Goal: Information Seeking & Learning: Compare options

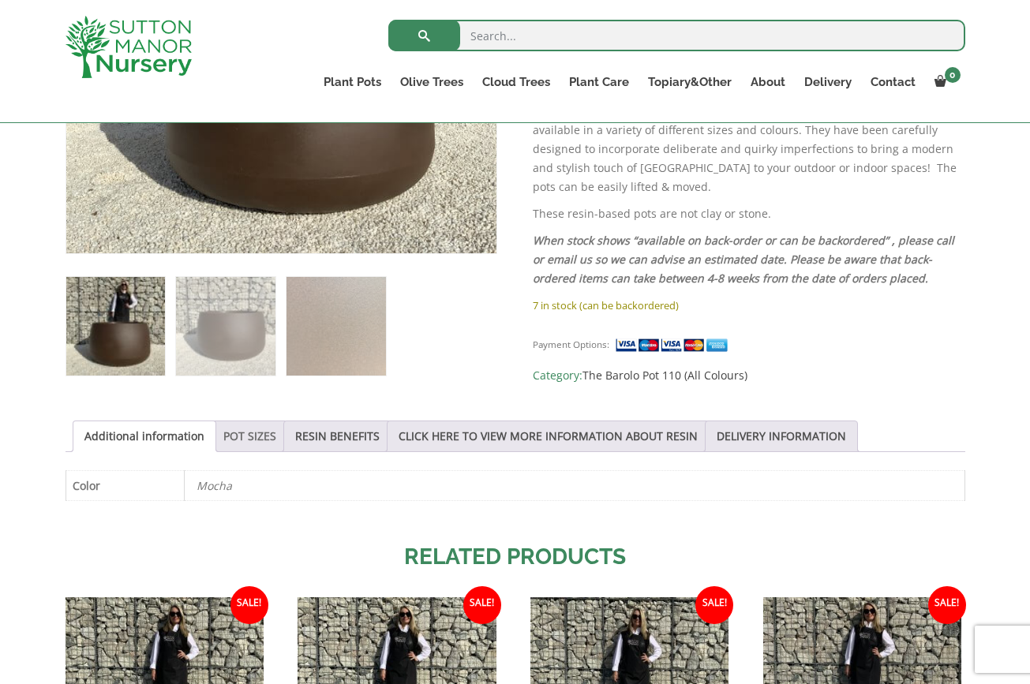
scroll to position [543, 0]
click at [250, 434] on link "POT SIZES" at bounding box center [249, 437] width 53 height 30
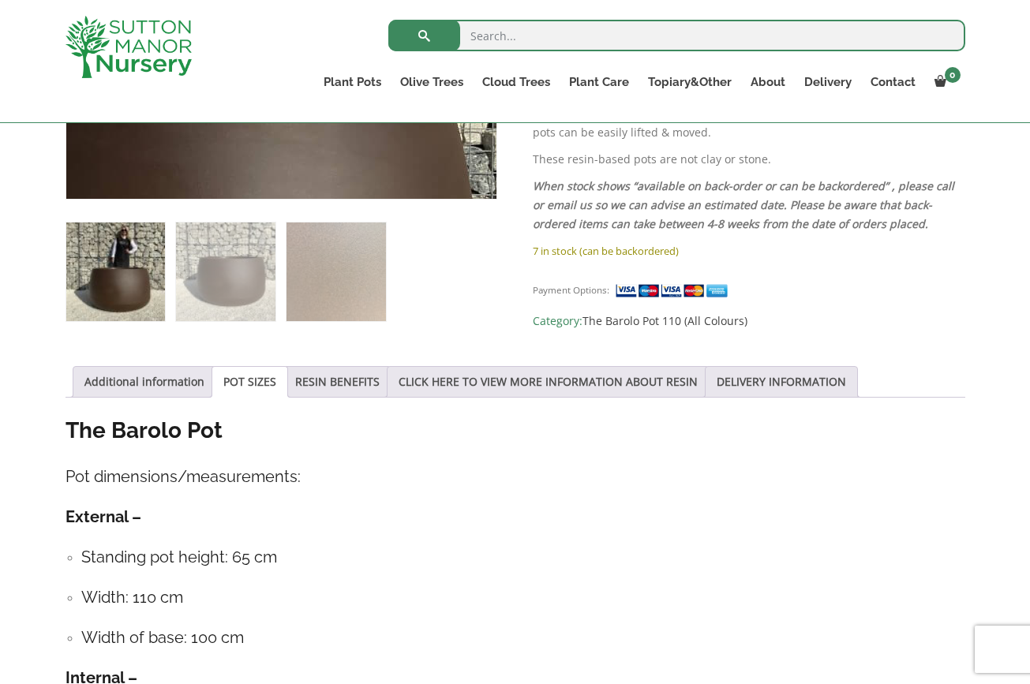
scroll to position [598, 0]
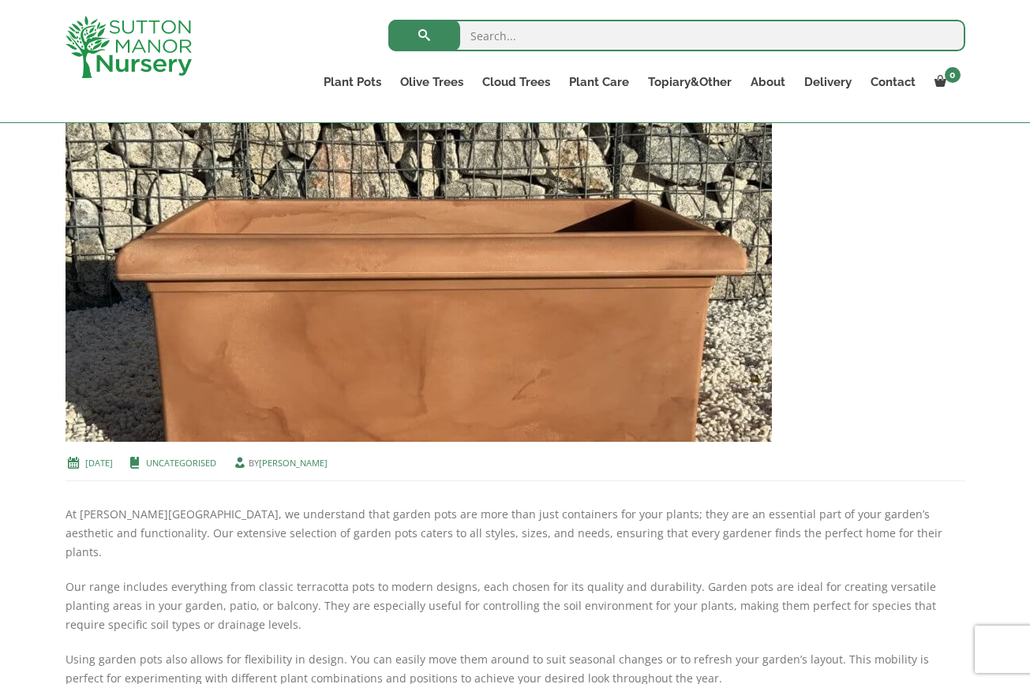
scroll to position [350, 0]
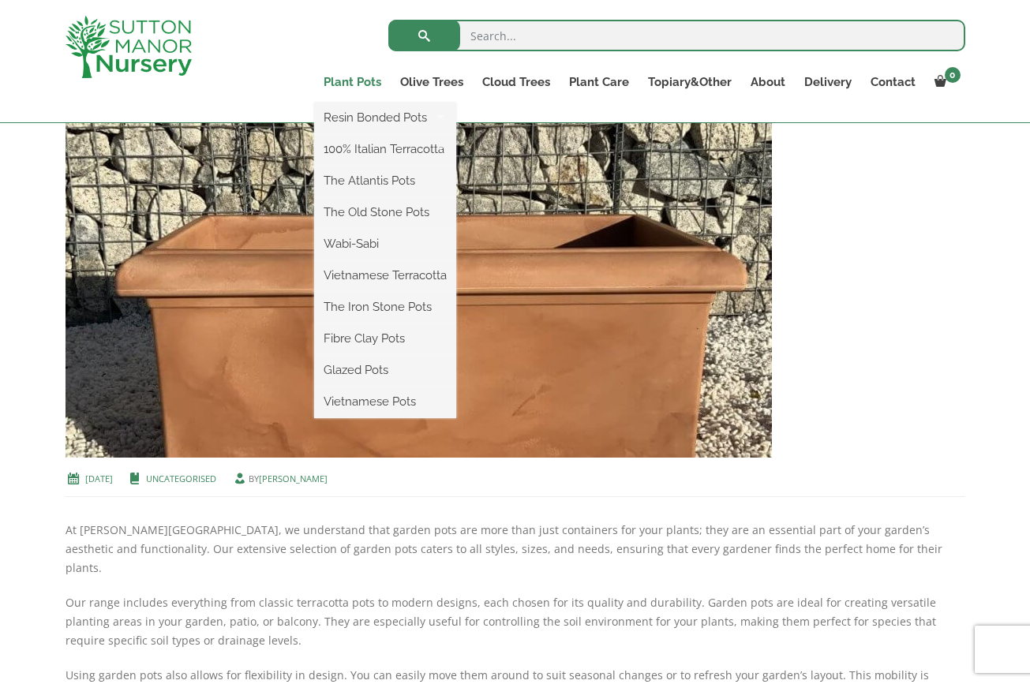
click at [358, 84] on link "Plant Pots" at bounding box center [352, 82] width 77 height 22
click at [379, 180] on link "The Atlantis Pots" at bounding box center [385, 181] width 142 height 24
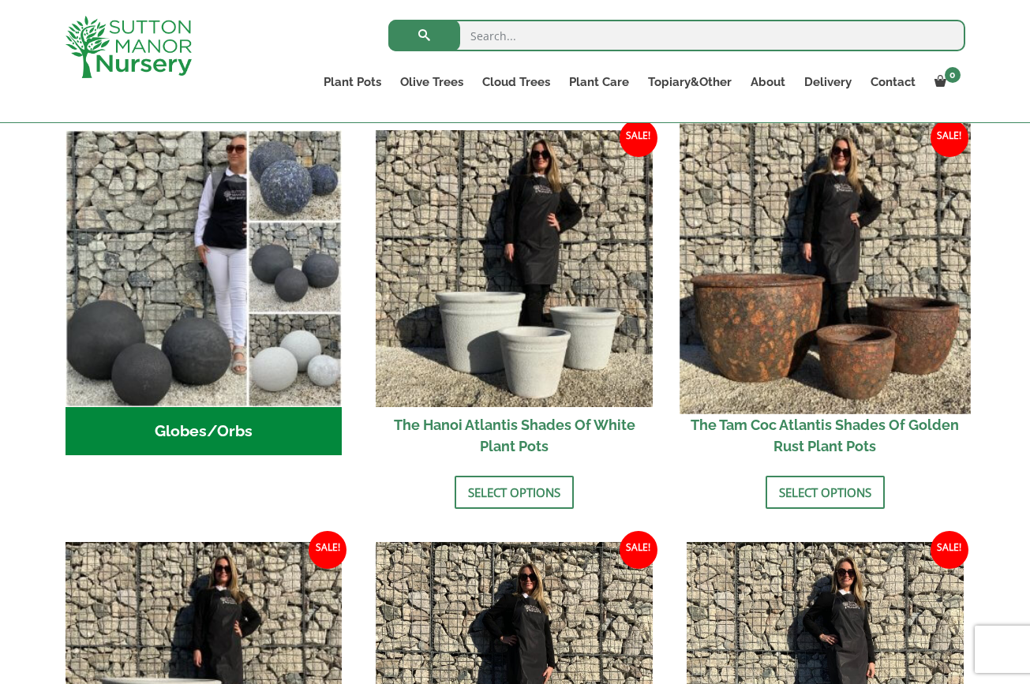
scroll to position [519, 0]
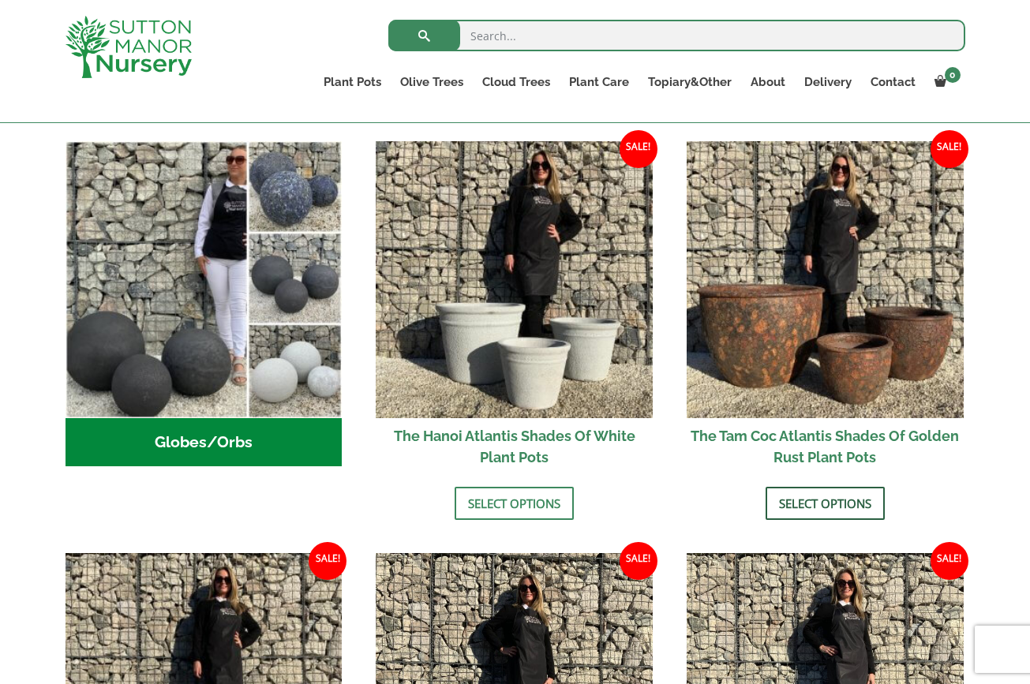
click at [827, 504] on link "Select options" at bounding box center [825, 503] width 119 height 33
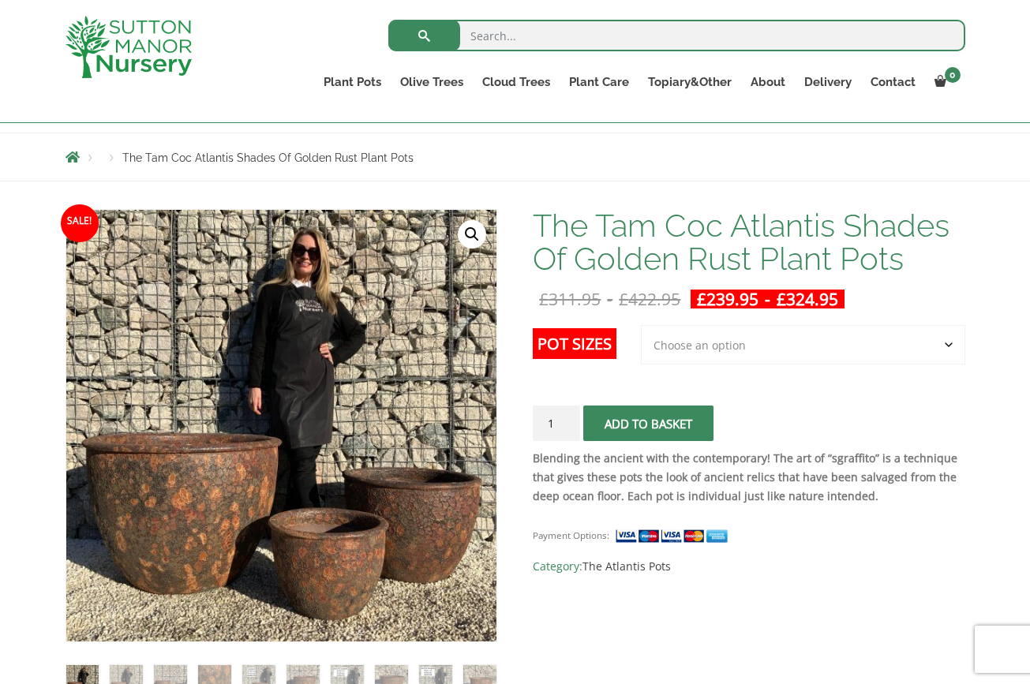
scroll to position [152, 0]
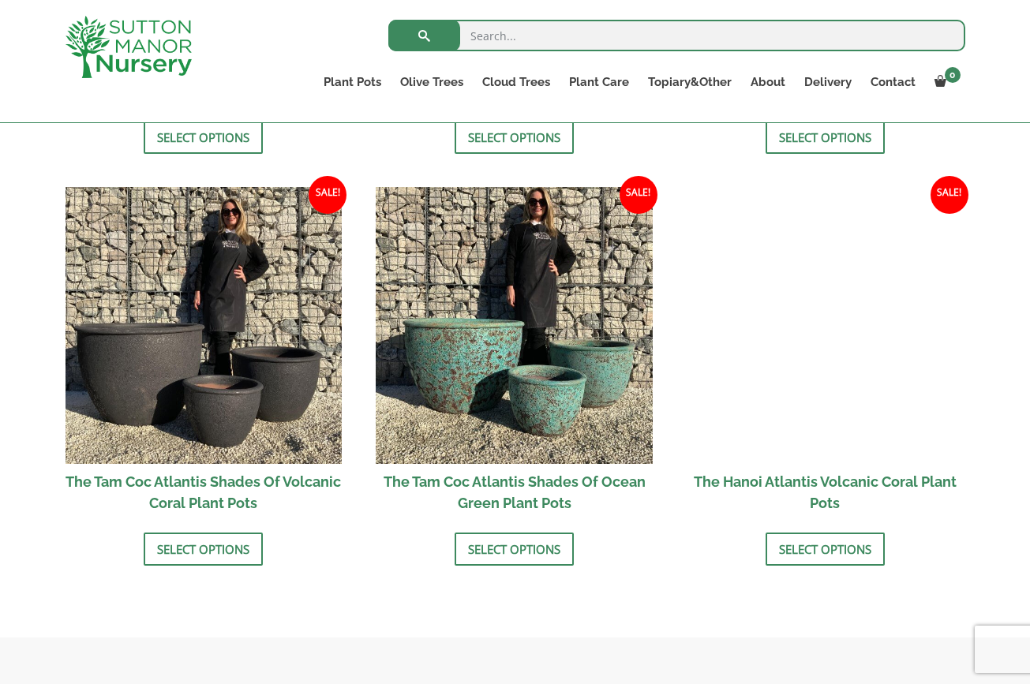
scroll to position [1301, 0]
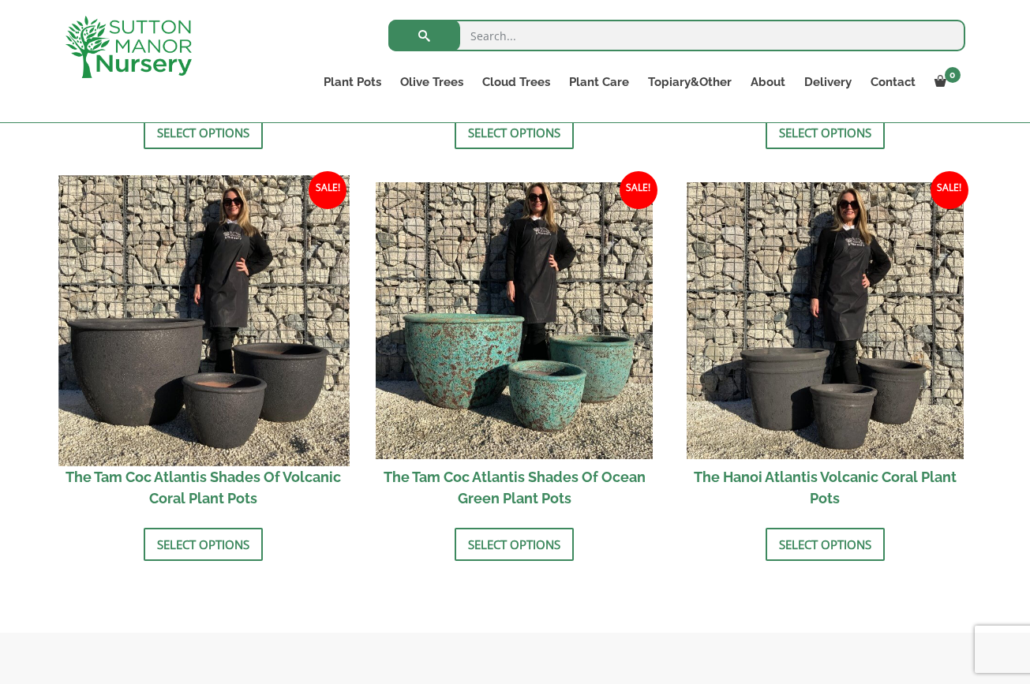
click at [159, 360] on img at bounding box center [203, 320] width 291 height 291
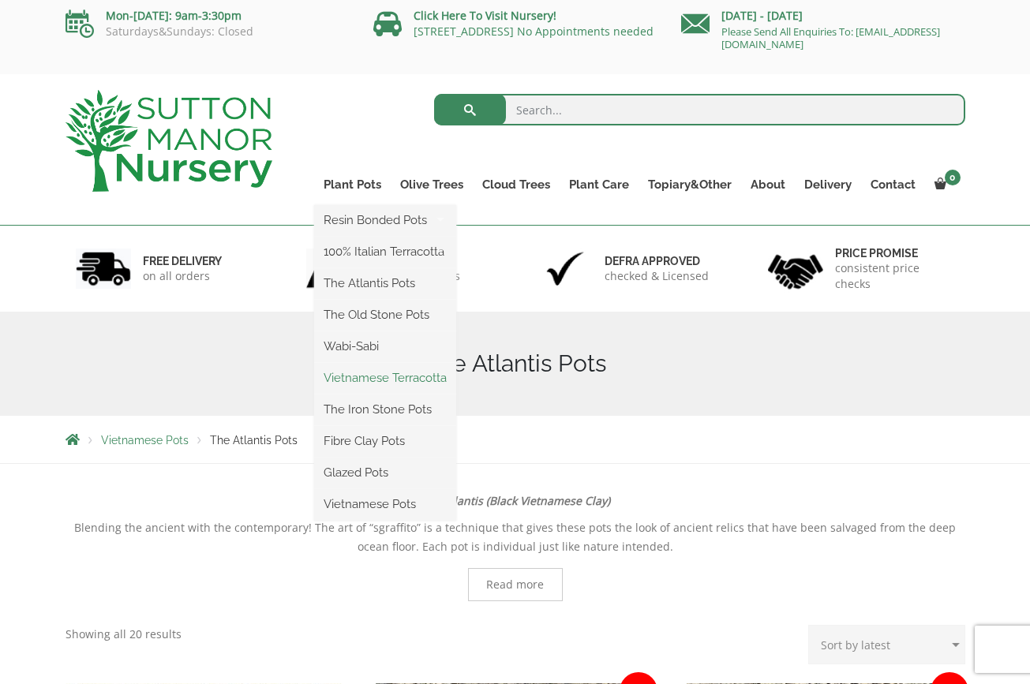
scroll to position [6, 0]
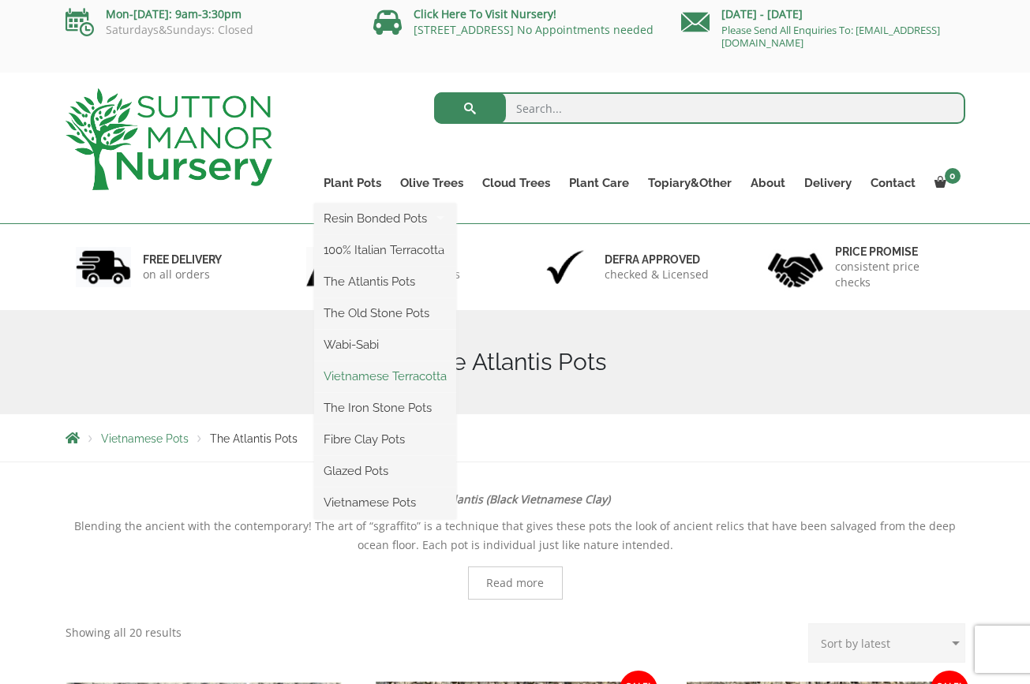
click at [394, 377] on link "Vietnamese Terracotta" at bounding box center [385, 377] width 142 height 24
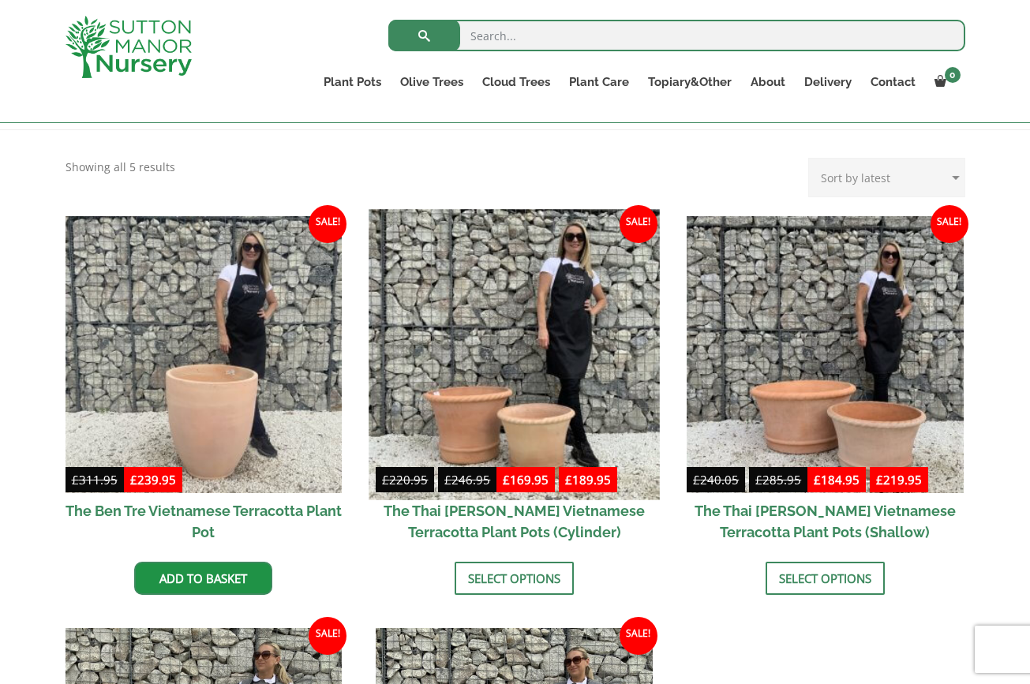
scroll to position [170, 0]
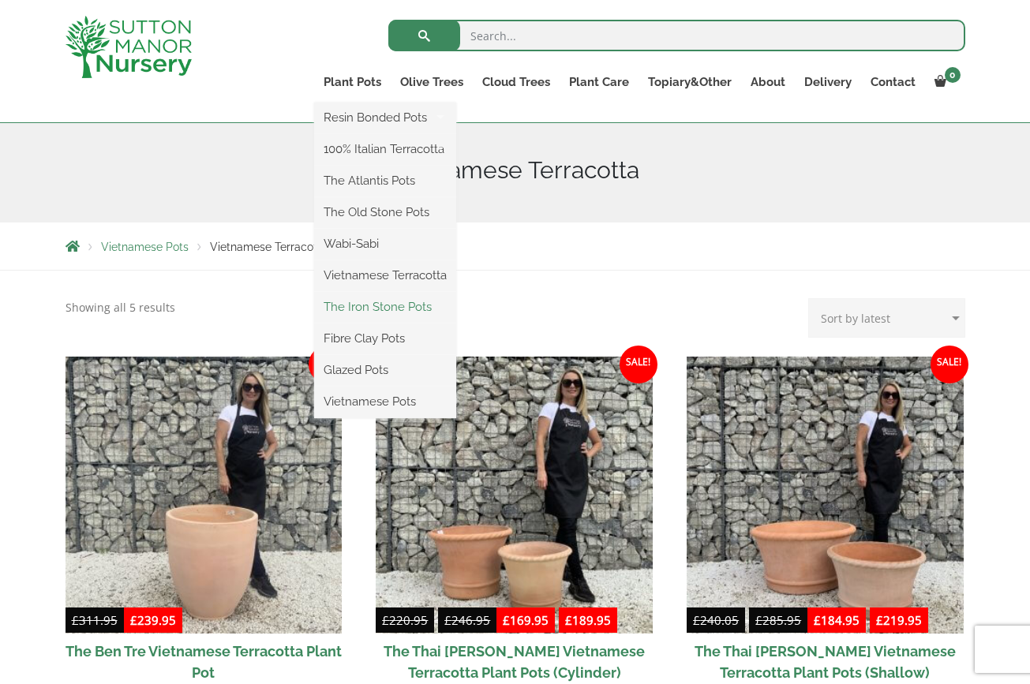
click at [381, 303] on link "The Iron Stone Pots" at bounding box center [385, 307] width 142 height 24
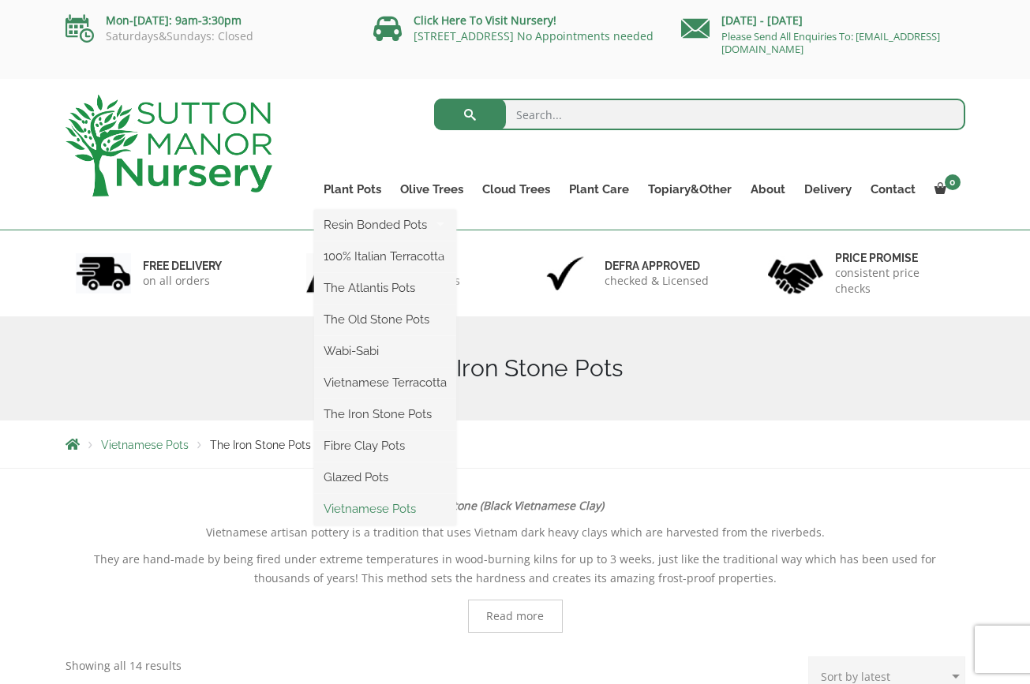
click at [370, 512] on link "Vietnamese Pots" at bounding box center [385, 509] width 142 height 24
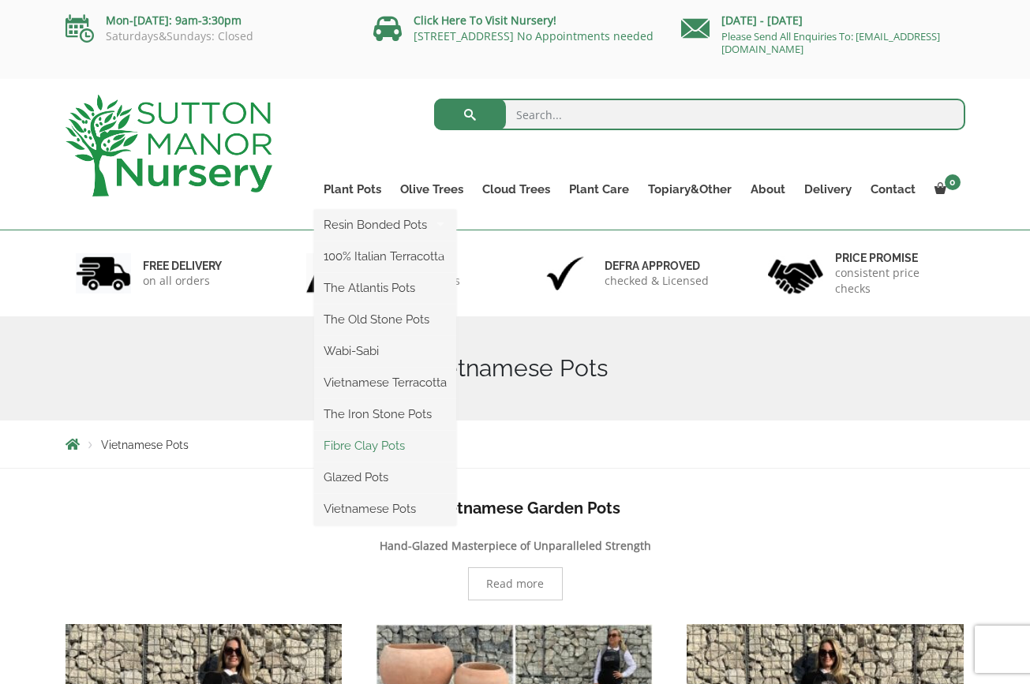
click at [358, 447] on link "Fibre Clay Pots" at bounding box center [385, 446] width 142 height 24
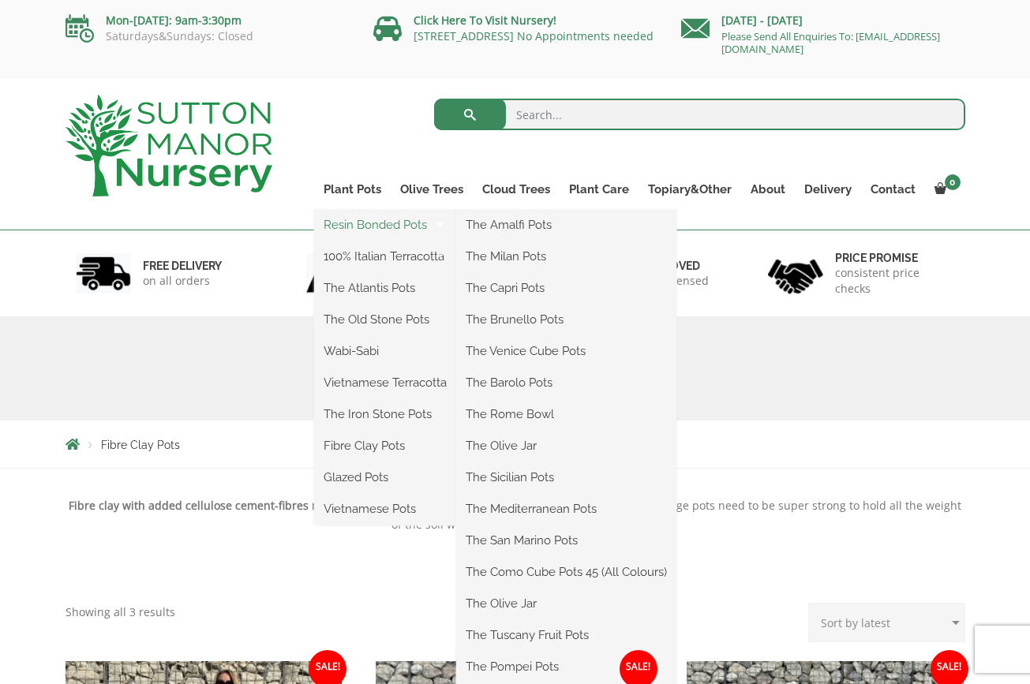
click at [361, 226] on link "Resin Bonded Pots" at bounding box center [385, 225] width 142 height 24
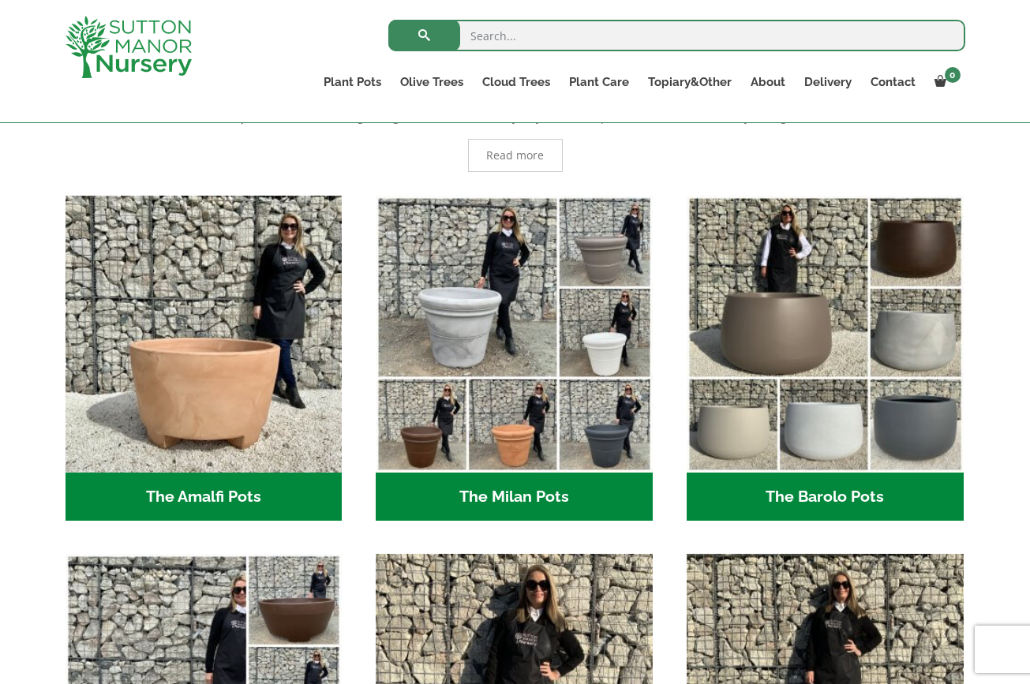
scroll to position [353, 0]
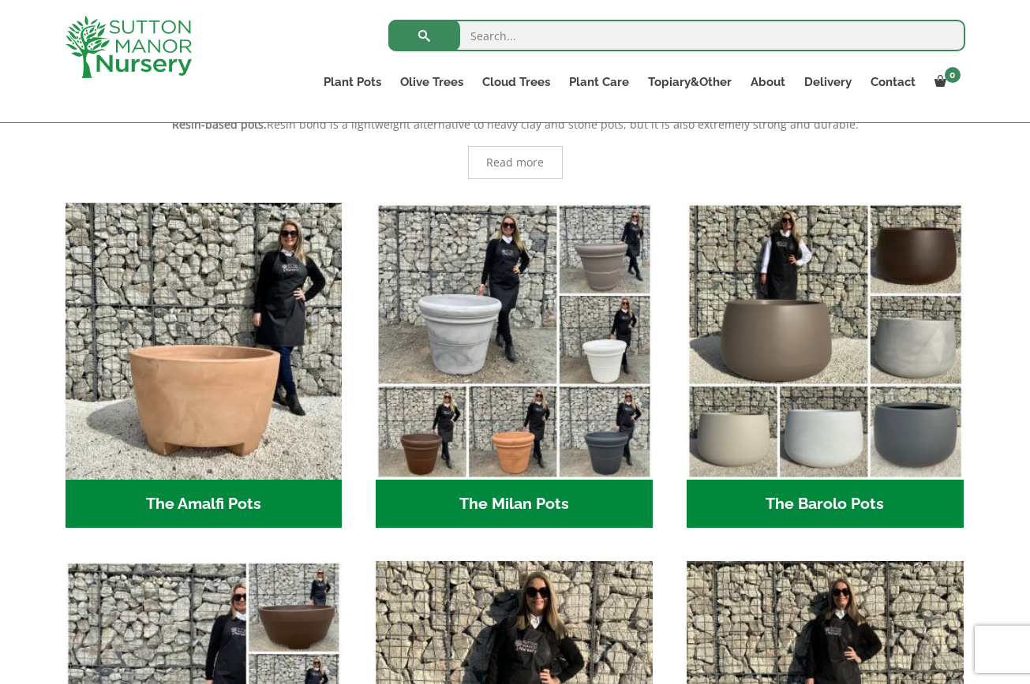
click at [810, 505] on h2 "The Barolo Pots (42)" at bounding box center [825, 504] width 277 height 49
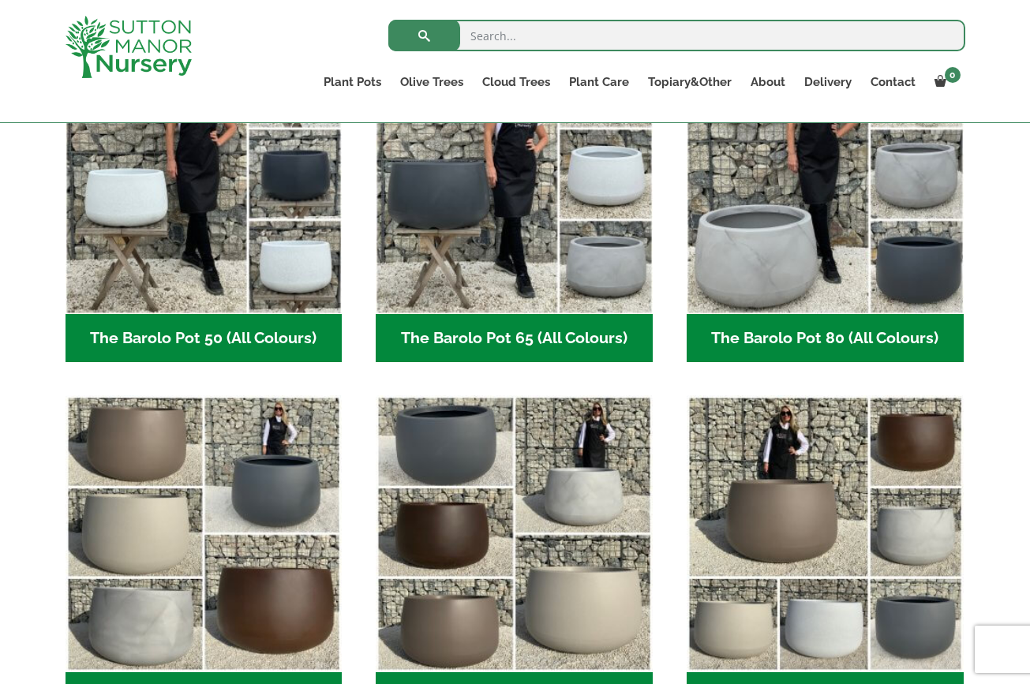
scroll to position [502, 0]
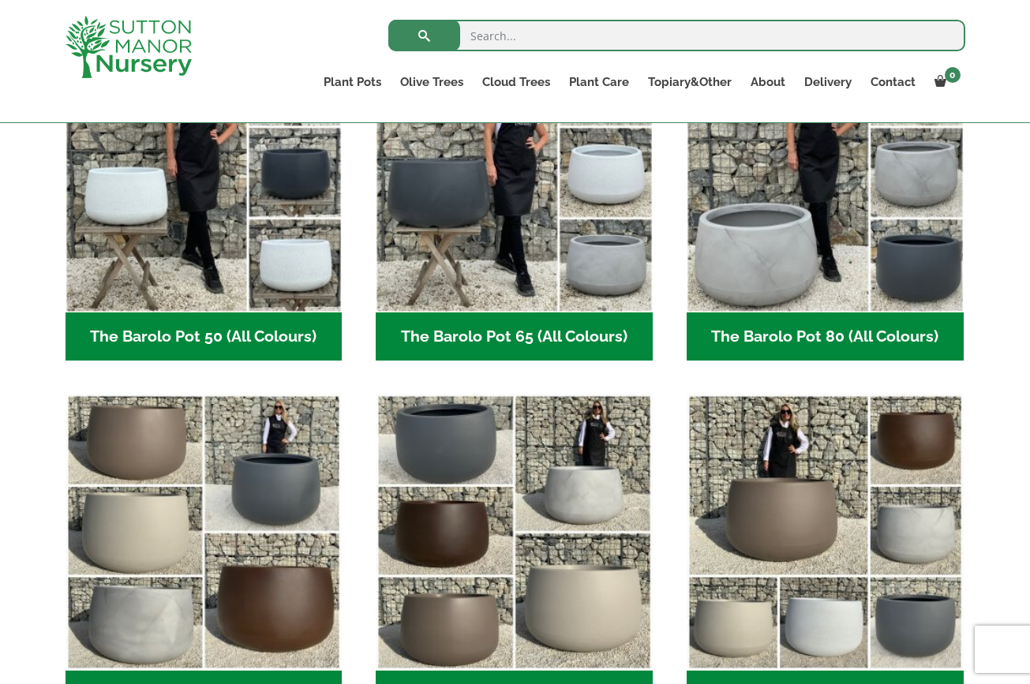
click at [813, 334] on h2 "The Barolo Pot 80 (All Colours) (7)" at bounding box center [825, 337] width 277 height 49
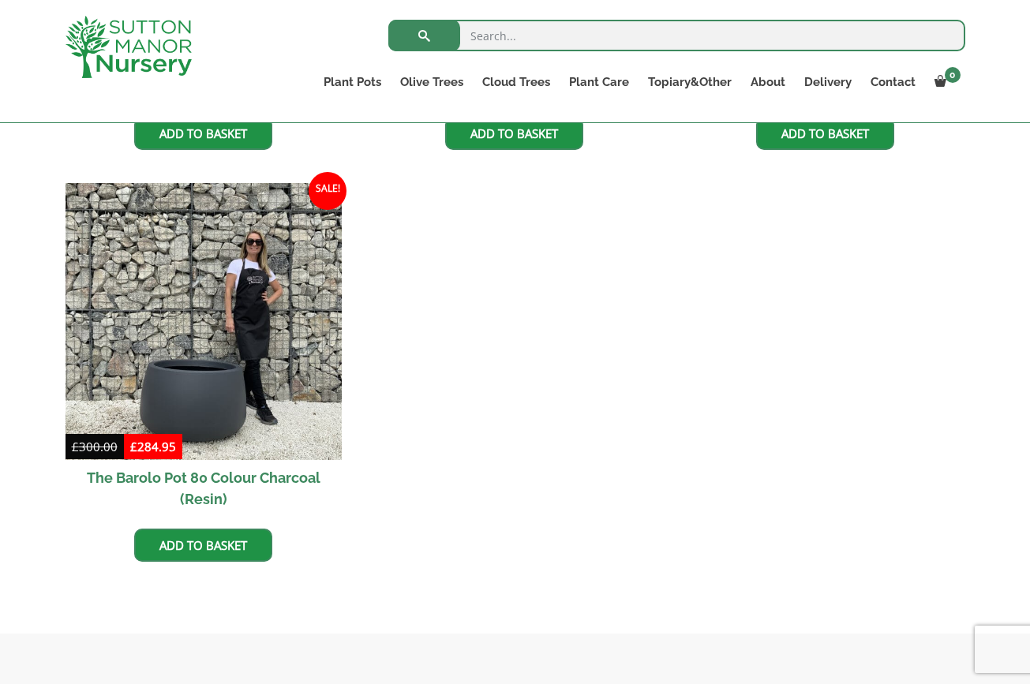
scroll to position [1146, 0]
drag, startPoint x: 0, startPoint y: 0, endPoint x: 351, endPoint y: 427, distance: 553.0
